Goal: Transaction & Acquisition: Purchase product/service

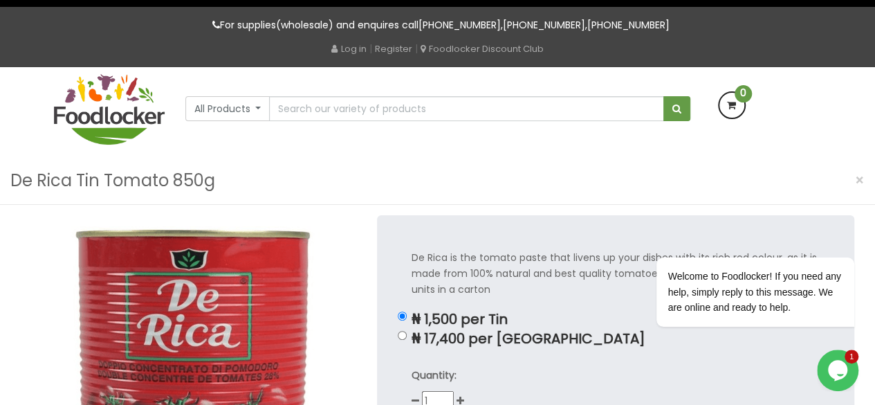
scroll to position [43, 0]
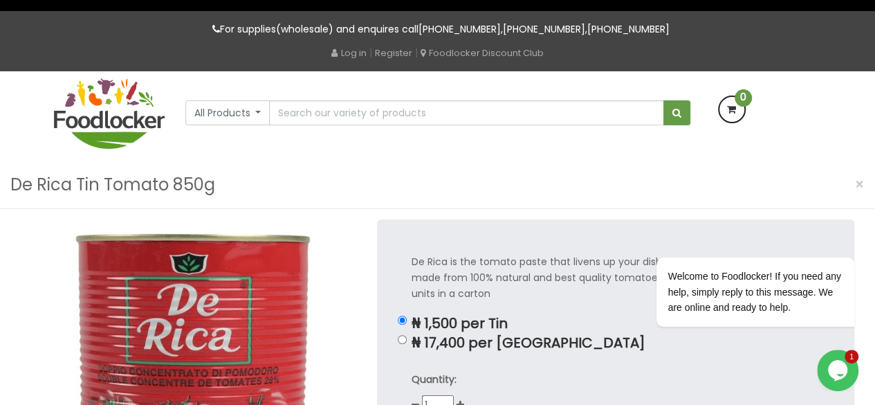
click at [259, 111] on button "All Products" at bounding box center [227, 112] width 85 height 25
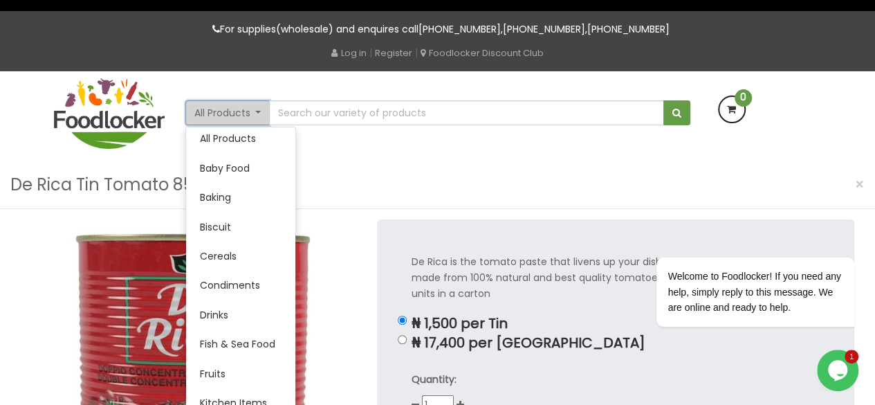
scroll to position [0, 0]
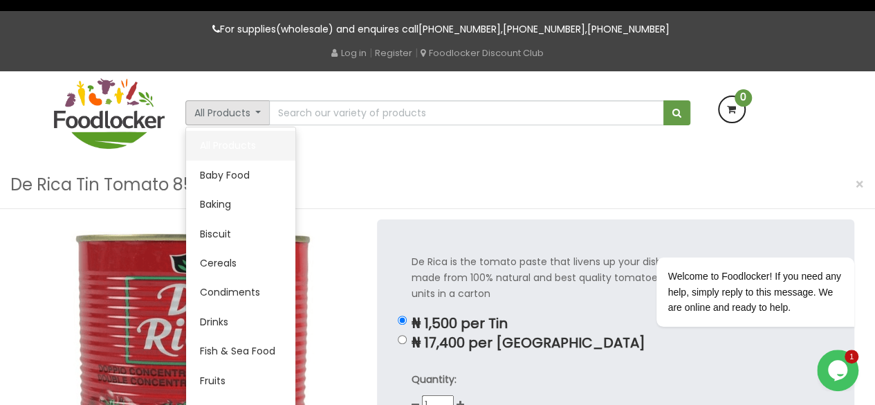
click at [232, 143] on link "All Products" at bounding box center [240, 145] width 109 height 29
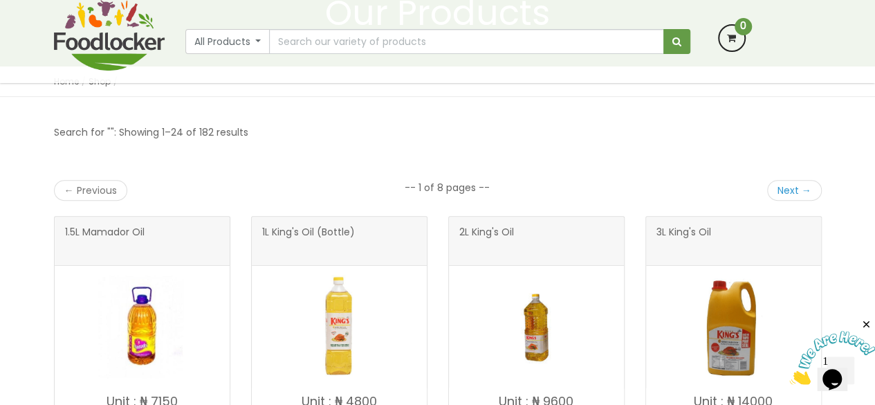
scroll to position [129, 0]
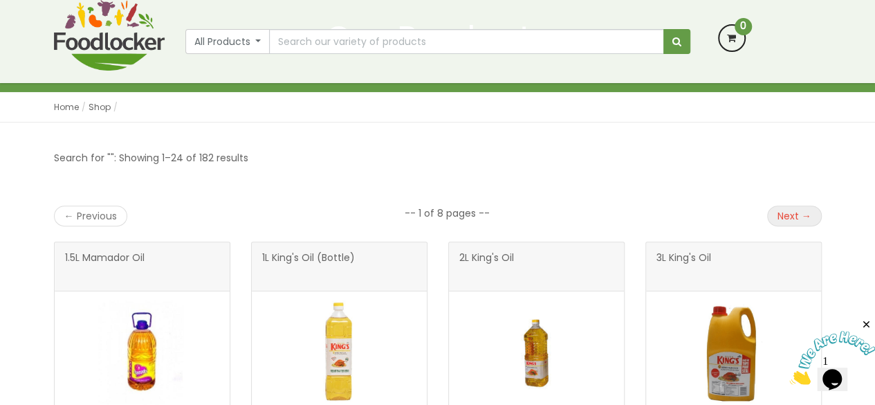
click at [800, 215] on link "Next →" at bounding box center [794, 216] width 55 height 21
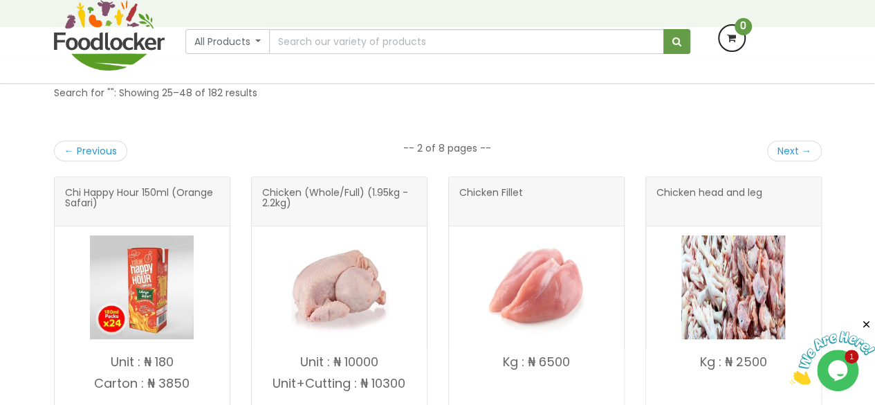
scroll to position [204, 0]
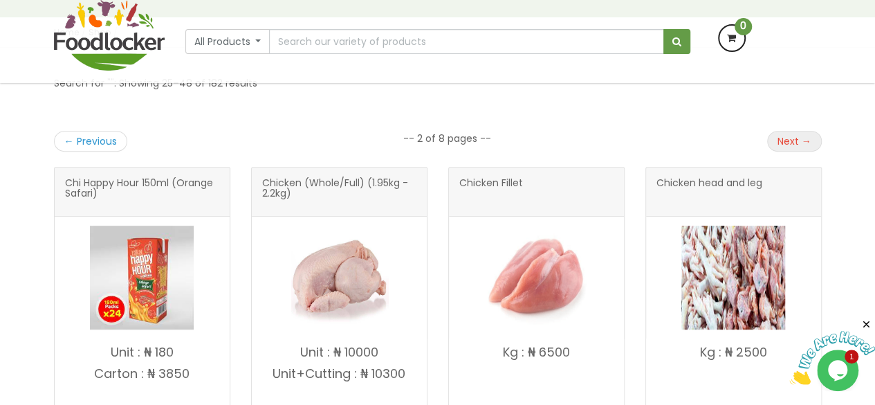
click at [801, 139] on link "Next →" at bounding box center [794, 141] width 55 height 21
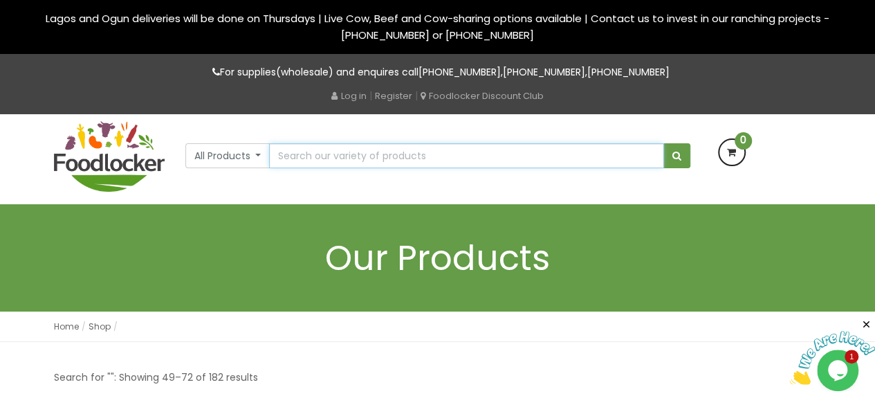
click at [331, 156] on input "text" at bounding box center [466, 155] width 394 height 25
type input "tomato"
click at [664, 143] on button "submit" at bounding box center [677, 155] width 27 height 25
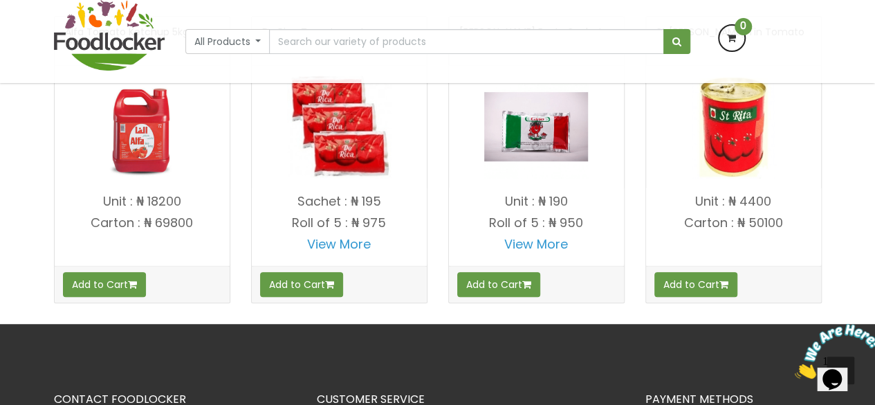
scroll to position [303, 0]
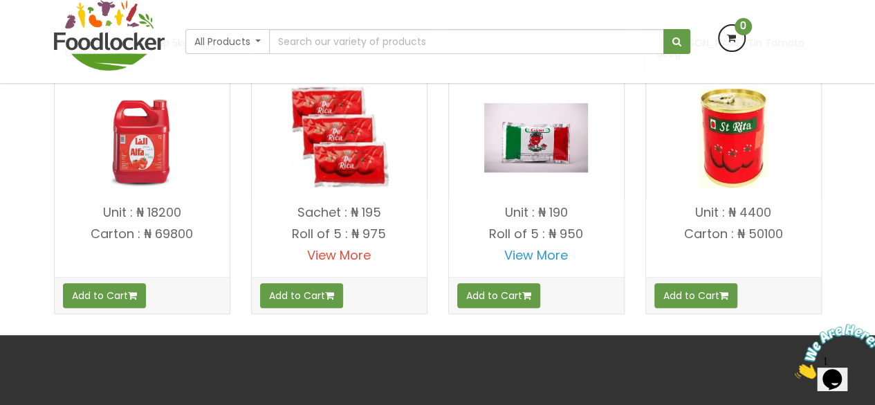
click at [349, 251] on link "View More" at bounding box center [339, 254] width 64 height 17
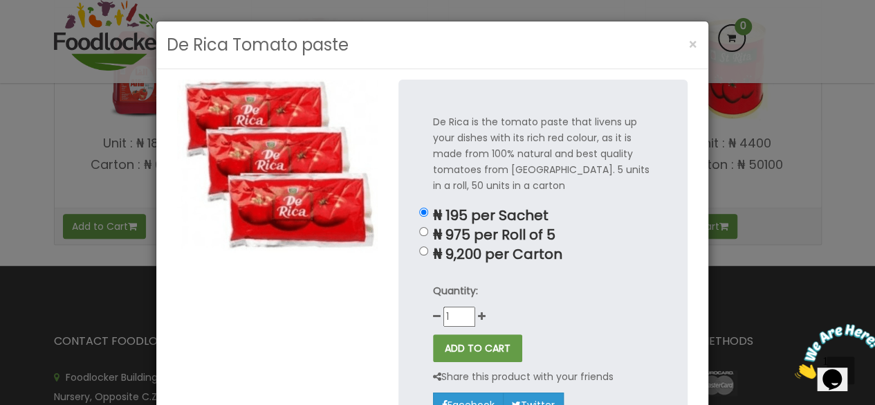
scroll to position [374, 0]
drag, startPoint x: 581, startPoint y: 45, endPoint x: 617, endPoint y: 40, distance: 36.3
click at [617, 40] on div "De Rica Tomato paste ×" at bounding box center [432, 45] width 552 height 48
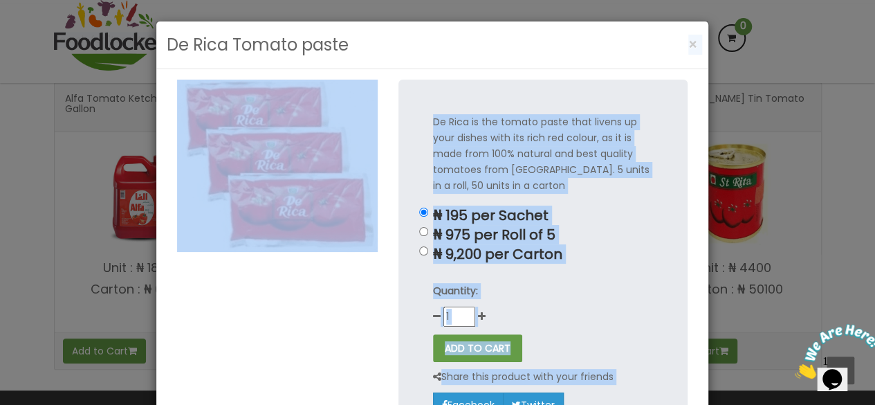
scroll to position [0, 0]
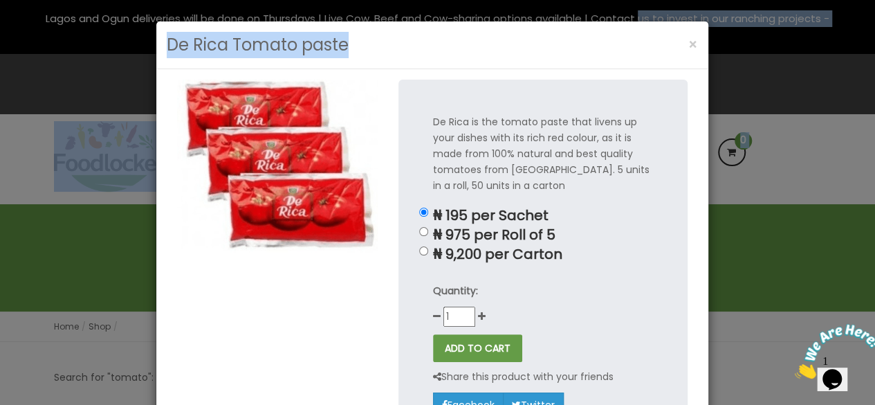
drag, startPoint x: 617, startPoint y: 40, endPoint x: 625, endPoint y: -21, distance: 61.4
click at [688, 44] on span "×" at bounding box center [693, 45] width 10 height 20
